Goal: Task Accomplishment & Management: Manage account settings

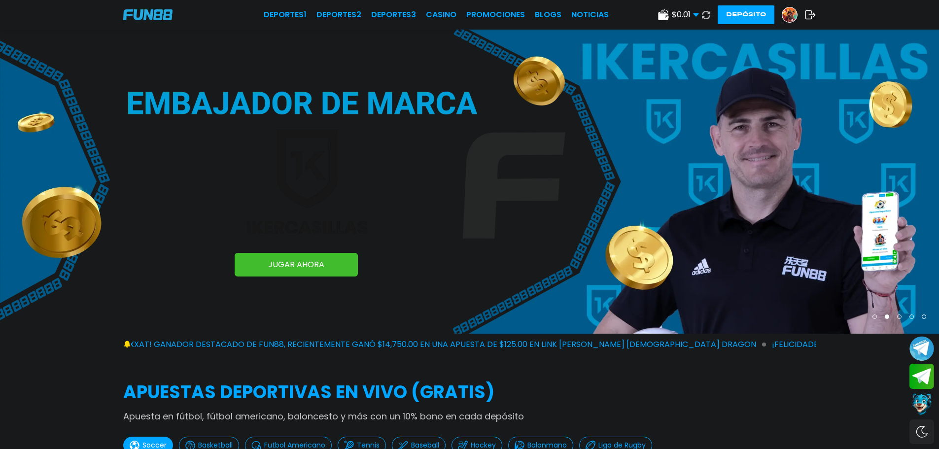
click at [790, 15] on img at bounding box center [789, 14] width 15 height 15
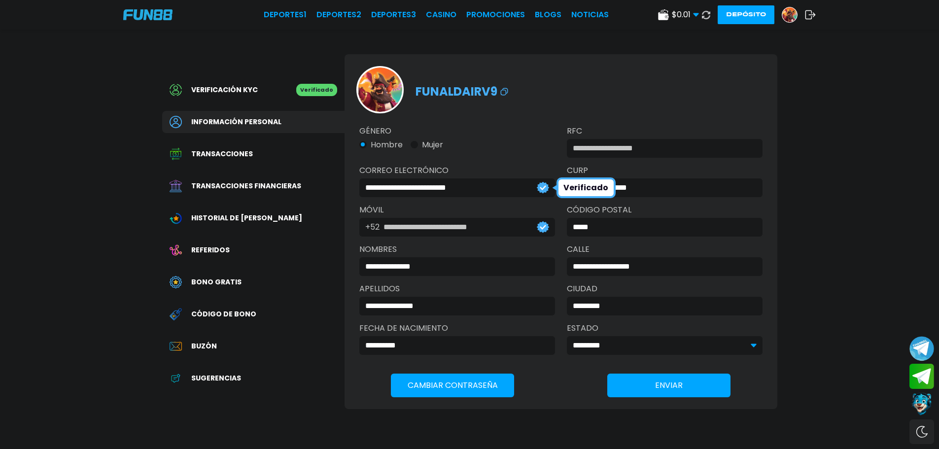
click at [307, 183] on div "Transacciones financieras" at bounding box center [253, 186] width 182 height 22
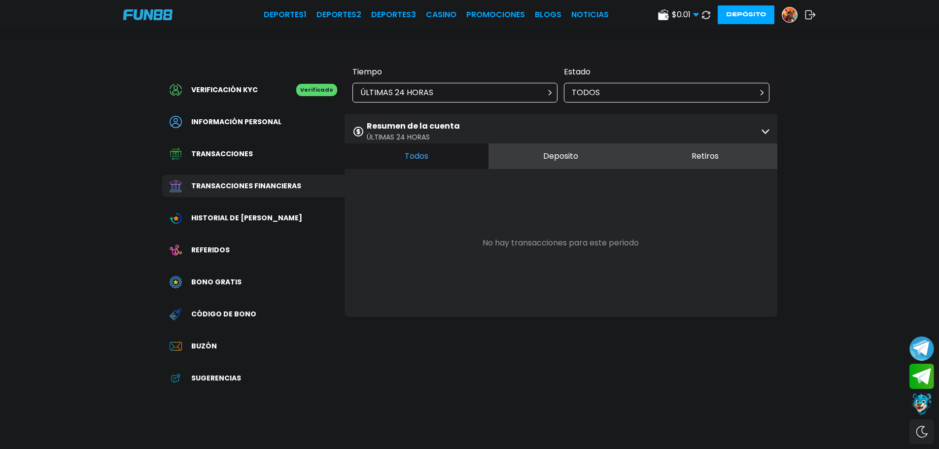
click at [708, 17] on use at bounding box center [706, 14] width 10 height 10
click at [426, 91] on p "ÚLTIMAS 24 HORAS" at bounding box center [396, 93] width 73 height 12
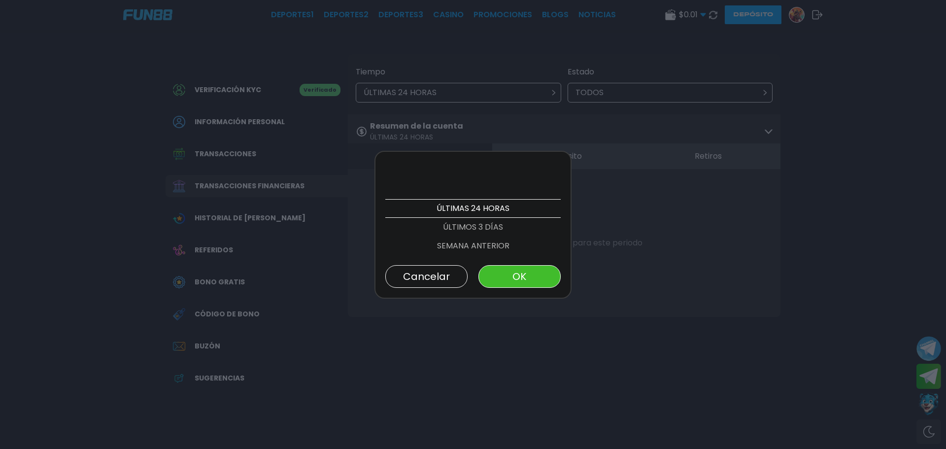
click at [462, 224] on p "ÚLTIMOS 3 DÍAS" at bounding box center [472, 227] width 175 height 19
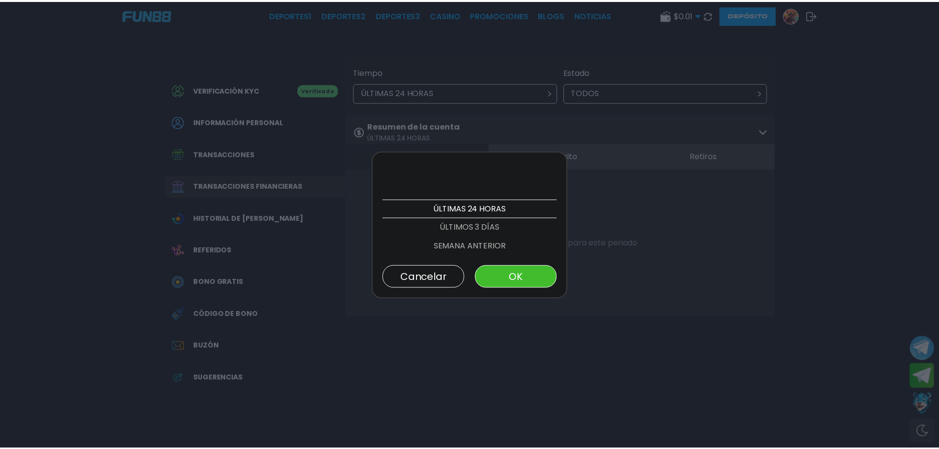
scroll to position [19, 0]
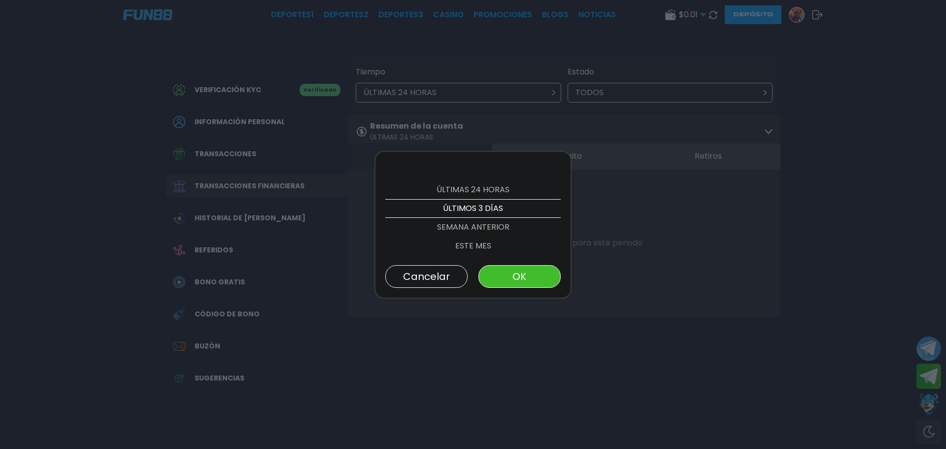
click at [526, 279] on button "OK" at bounding box center [520, 276] width 82 height 23
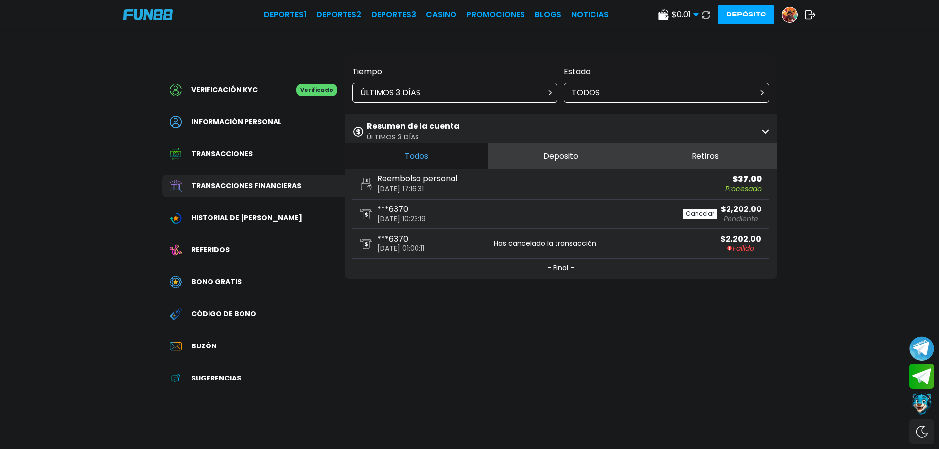
click at [546, 212] on div "***6370 [DATE] 10:23:19" at bounding box center [460, 214] width 201 height 17
